Goal: Task Accomplishment & Management: Use online tool/utility

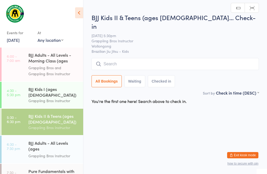
scroll to position [0, 0]
click at [153, 58] on input "search" at bounding box center [174, 64] width 167 height 12
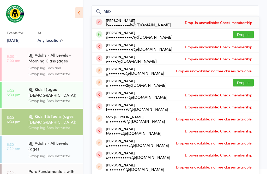
scroll to position [50, 0]
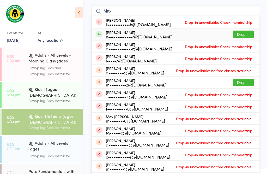
type input "Max"
click at [247, 30] on button "Drop in" at bounding box center [243, 34] width 21 height 8
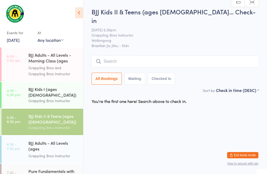
scroll to position [0, 0]
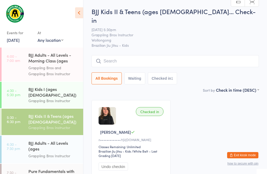
click at [35, 152] on div "Grappling Bros Instructor" at bounding box center [53, 155] width 50 height 6
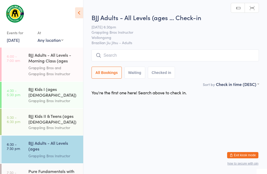
click at [148, 50] on input "search" at bounding box center [174, 55] width 167 height 12
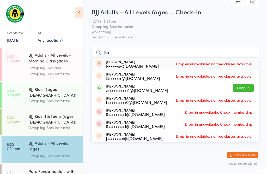
type input "Ga"
click at [245, 84] on button "Drop in" at bounding box center [243, 88] width 21 height 8
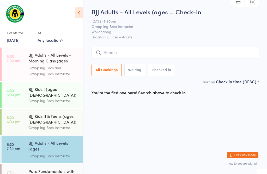
scroll to position [0, 0]
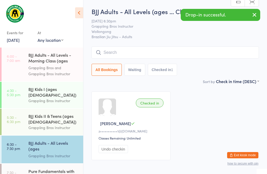
click at [117, 153] on button "Undo checkin" at bounding box center [112, 149] width 29 height 8
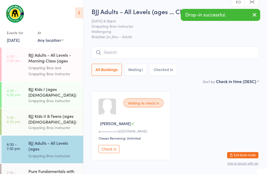
click at [150, 50] on input "search" at bounding box center [174, 52] width 167 height 12
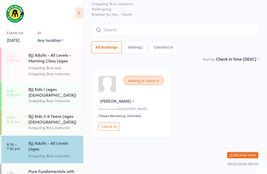
scroll to position [47, 0]
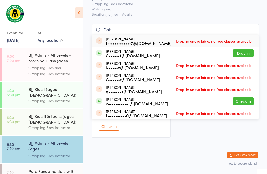
type input "Gab"
click at [241, 49] on button "Drop in" at bounding box center [243, 53] width 21 height 8
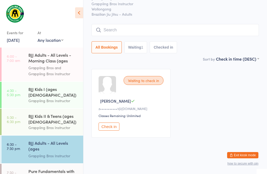
scroll to position [28, 0]
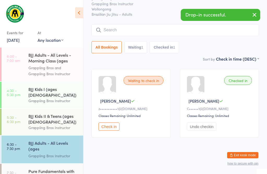
click at [53, 116] on div "BJJ Kids II & Teens (ages [DEMOGRAPHIC_DATA])" at bounding box center [53, 118] width 50 height 11
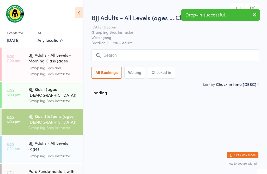
scroll to position [0, 0]
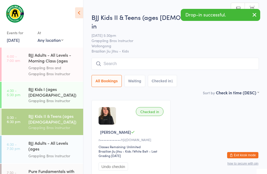
click at [64, 144] on div "BJJ Adults - All Levels (ages [DEMOGRAPHIC_DATA]+)" at bounding box center [53, 146] width 50 height 13
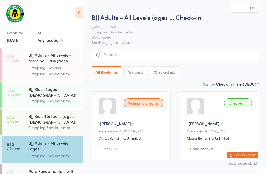
click at [208, 151] on button "Undo checkin" at bounding box center [201, 149] width 29 height 8
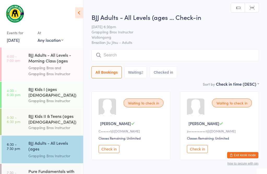
click at [55, 124] on div "Grappling Bros Instructor" at bounding box center [53, 127] width 50 height 6
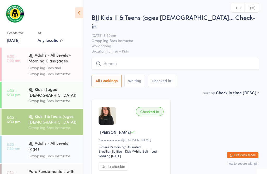
click at [155, 58] on input "search" at bounding box center [174, 64] width 167 height 12
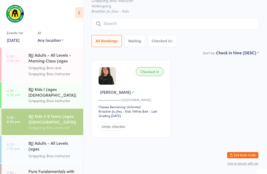
scroll to position [50, 0]
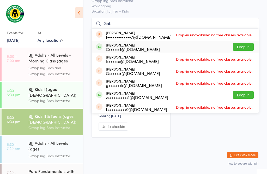
type input "Gab"
click at [251, 43] on button "Drop in" at bounding box center [243, 47] width 21 height 8
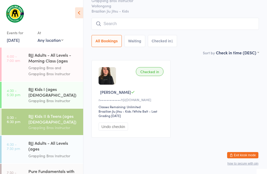
scroll to position [38, 0]
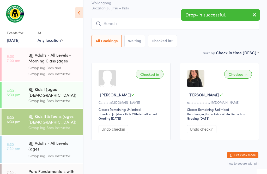
click at [153, 20] on input "search" at bounding box center [174, 24] width 167 height 12
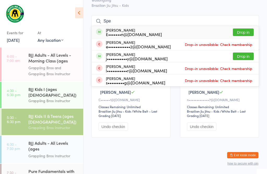
scroll to position [40, 0]
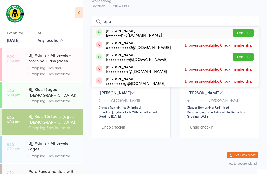
type input "Spe"
click at [248, 29] on button "Drop in" at bounding box center [243, 33] width 21 height 8
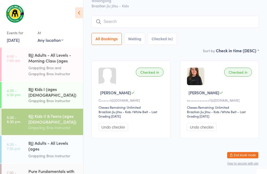
scroll to position [21, 0]
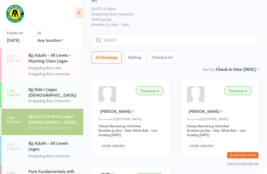
click at [182, 34] on input "search" at bounding box center [174, 40] width 167 height 12
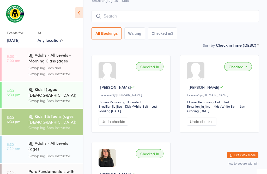
scroll to position [47, 0]
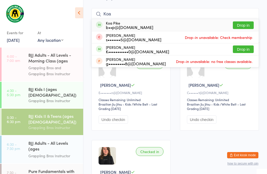
type input "Koa"
click at [243, 21] on button "Drop in" at bounding box center [243, 25] width 21 height 8
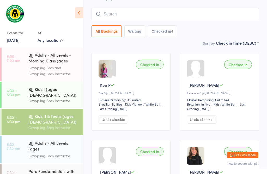
click at [61, 80] on div "BJJ Adults - All Levels - Morning Class (ages [DEMOGRAPHIC_DATA]+) Grappling Br…" at bounding box center [55, 64] width 55 height 34
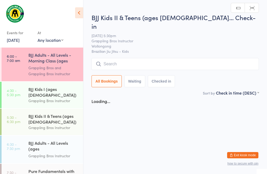
scroll to position [0, 0]
click at [63, 70] on div "Grappling Bros and Grappling Bros Instructor" at bounding box center [53, 71] width 50 height 12
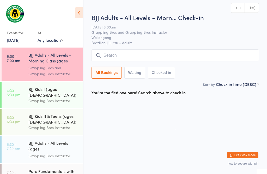
click at [64, 97] on div "Grappling Bros Instructor" at bounding box center [53, 100] width 50 height 6
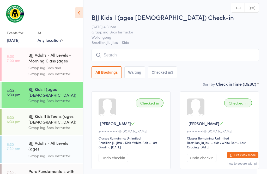
click at [138, 59] on input "search" at bounding box center [174, 55] width 167 height 12
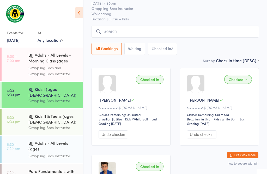
scroll to position [50, 0]
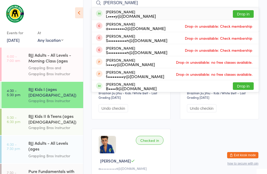
type input "[PERSON_NAME]"
click at [243, 17] on button "Drop in" at bounding box center [243, 14] width 21 height 8
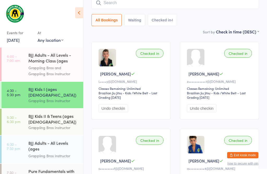
click at [110, 3] on input "search" at bounding box center [174, 3] width 167 height 12
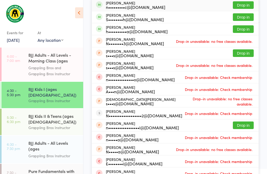
scroll to position [71, 0]
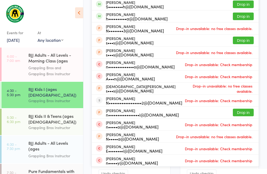
type input "[PERSON_NAME]"
click at [248, 2] on button "Drop in" at bounding box center [243, 5] width 21 height 8
